Goal: Task Accomplishment & Management: Use online tool/utility

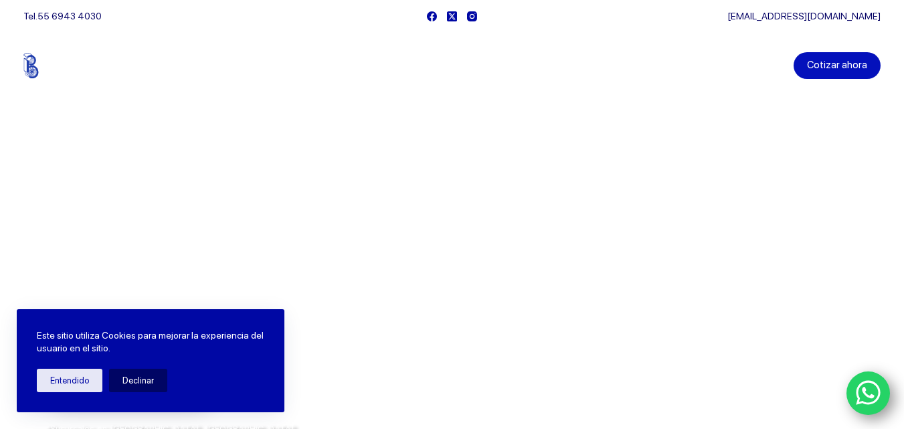
click at [844, 71] on link "Cotizar ahora" at bounding box center [837, 65] width 87 height 27
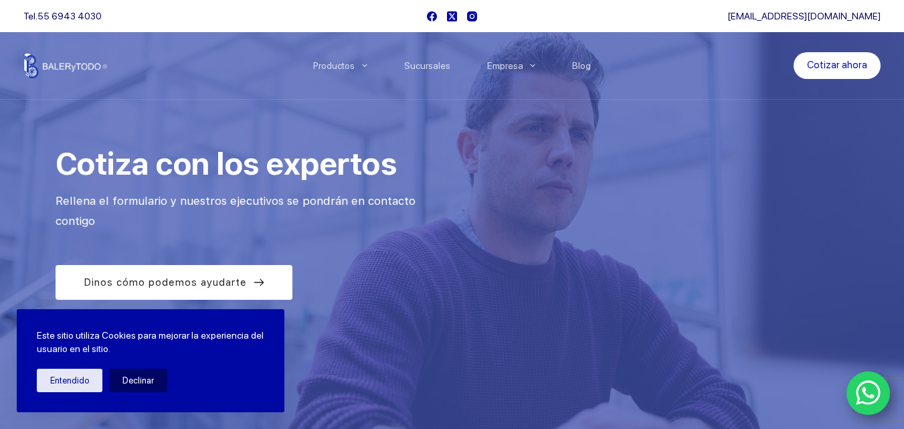
click at [867, 383] on icon "WhatsApp" at bounding box center [868, 393] width 25 height 28
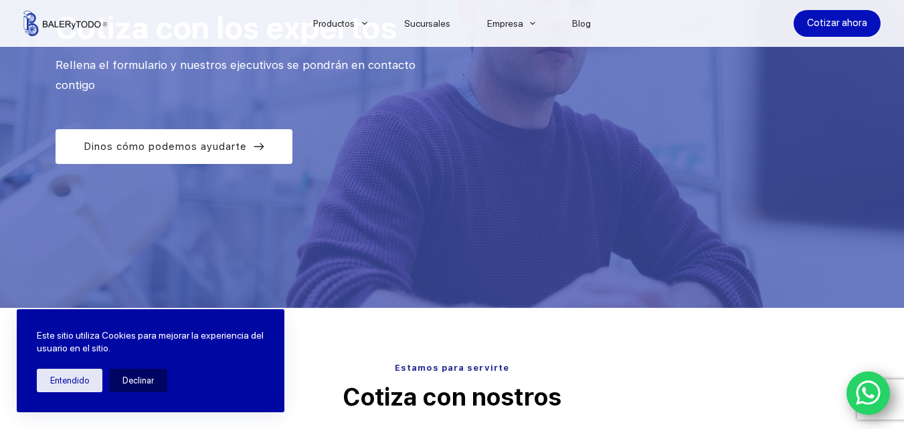
scroll to position [201, 0]
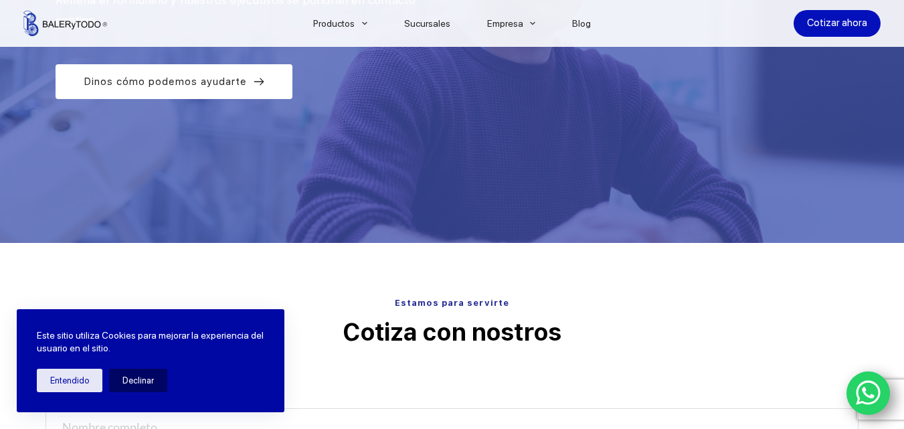
click at [870, 385] on icon "WhatsApp" at bounding box center [868, 393] width 25 height 28
